Goal: Information Seeking & Learning: Learn about a topic

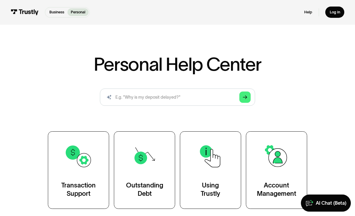
scroll to position [52, 0]
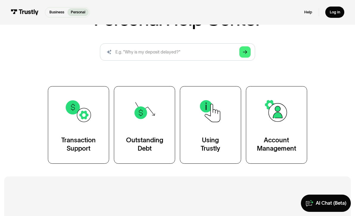
click at [150, 125] on img at bounding box center [145, 111] width 28 height 28
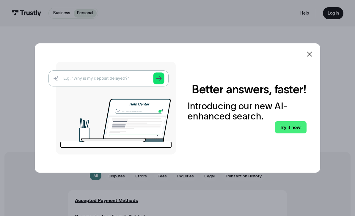
click at [312, 58] on icon at bounding box center [309, 54] width 7 height 7
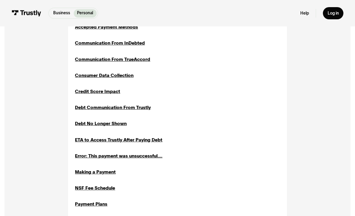
scroll to position [174, 0]
click at [112, 89] on div "Credit Score Impact" at bounding box center [97, 91] width 45 height 7
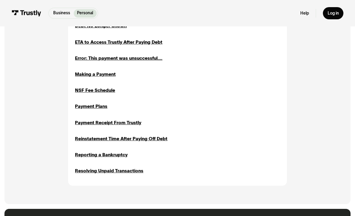
scroll to position [271, 0]
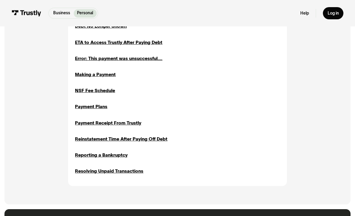
click at [116, 154] on div "Reporting a Bankruptcy" at bounding box center [101, 155] width 53 height 7
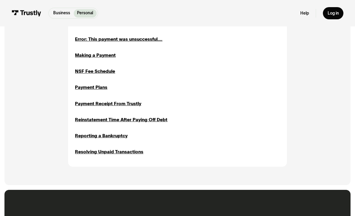
click at [126, 153] on div "Resolving Unpaid Transactions" at bounding box center [109, 151] width 68 height 7
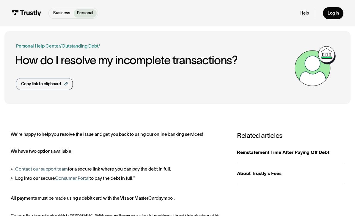
click at [76, 181] on link "Consumer Portal" at bounding box center [72, 178] width 35 height 5
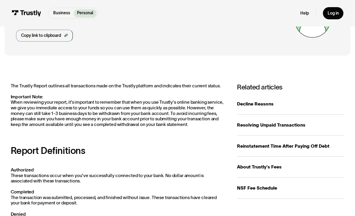
scroll to position [48, 0]
click at [268, 191] on link "NSF Fee Schedule" at bounding box center [290, 188] width 107 height 21
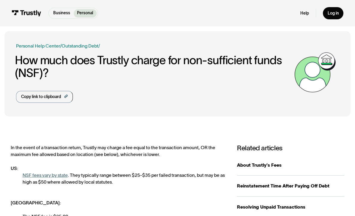
click at [0, 161] on html "Business Personal Business Personal Products Open Banking Payments Trustly Pay …" at bounding box center [177, 108] width 355 height 216
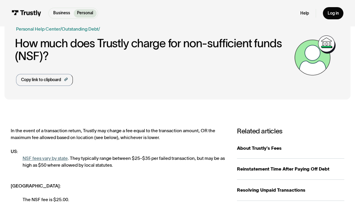
scroll to position [23, 0]
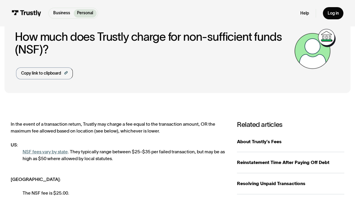
click at [276, 139] on div "About Trustly's Fees" at bounding box center [290, 142] width 107 height 7
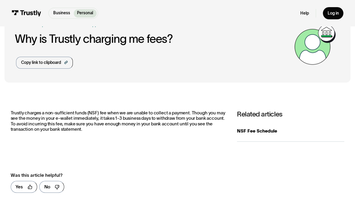
scroll to position [22, 0]
click at [270, 131] on div "NSF Fee Schedule" at bounding box center [290, 130] width 107 height 7
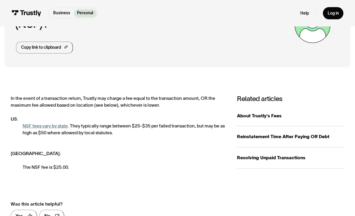
click at [51, 125] on link "NSF fees vary by state" at bounding box center [45, 126] width 45 height 5
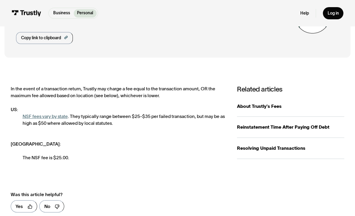
click at [60, 115] on link "NSF fees vary by state" at bounding box center [45, 116] width 45 height 5
